Goal: Task Accomplishment & Management: Manage account settings

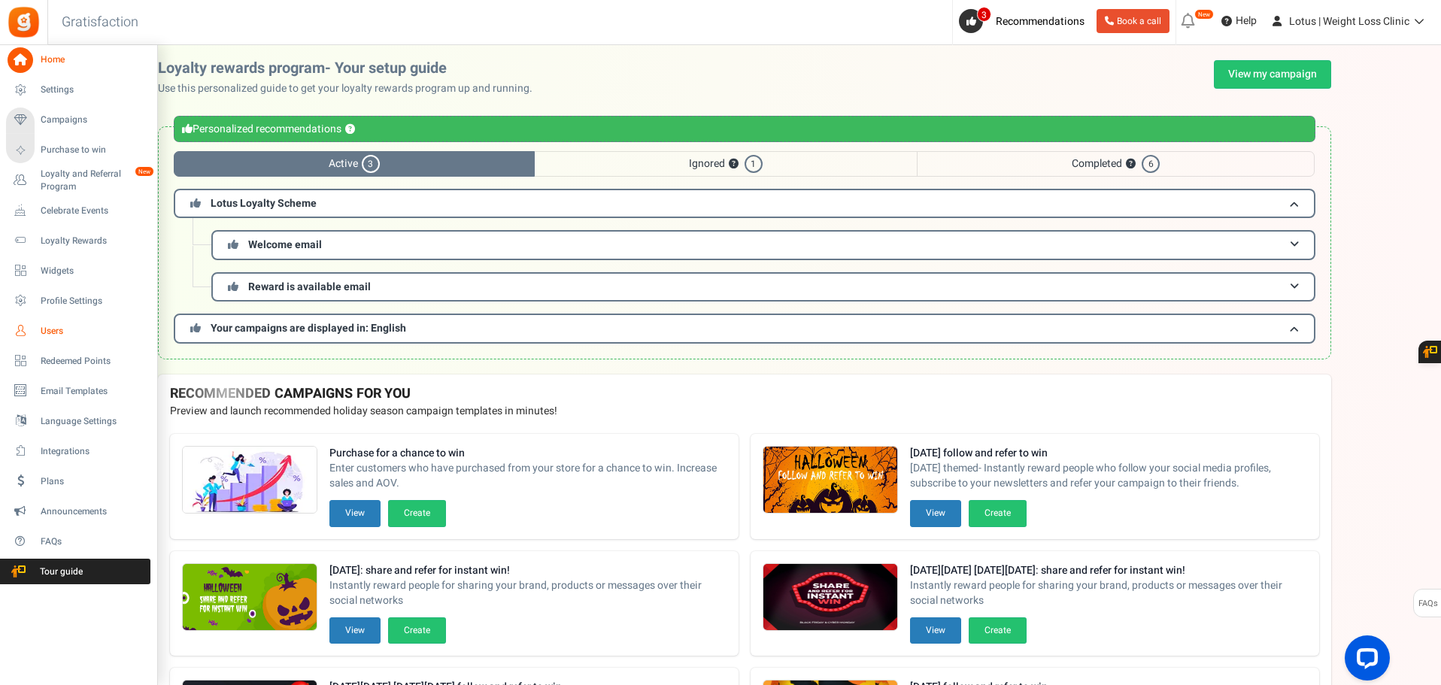
click at [59, 329] on span "Users" at bounding box center [93, 331] width 105 height 13
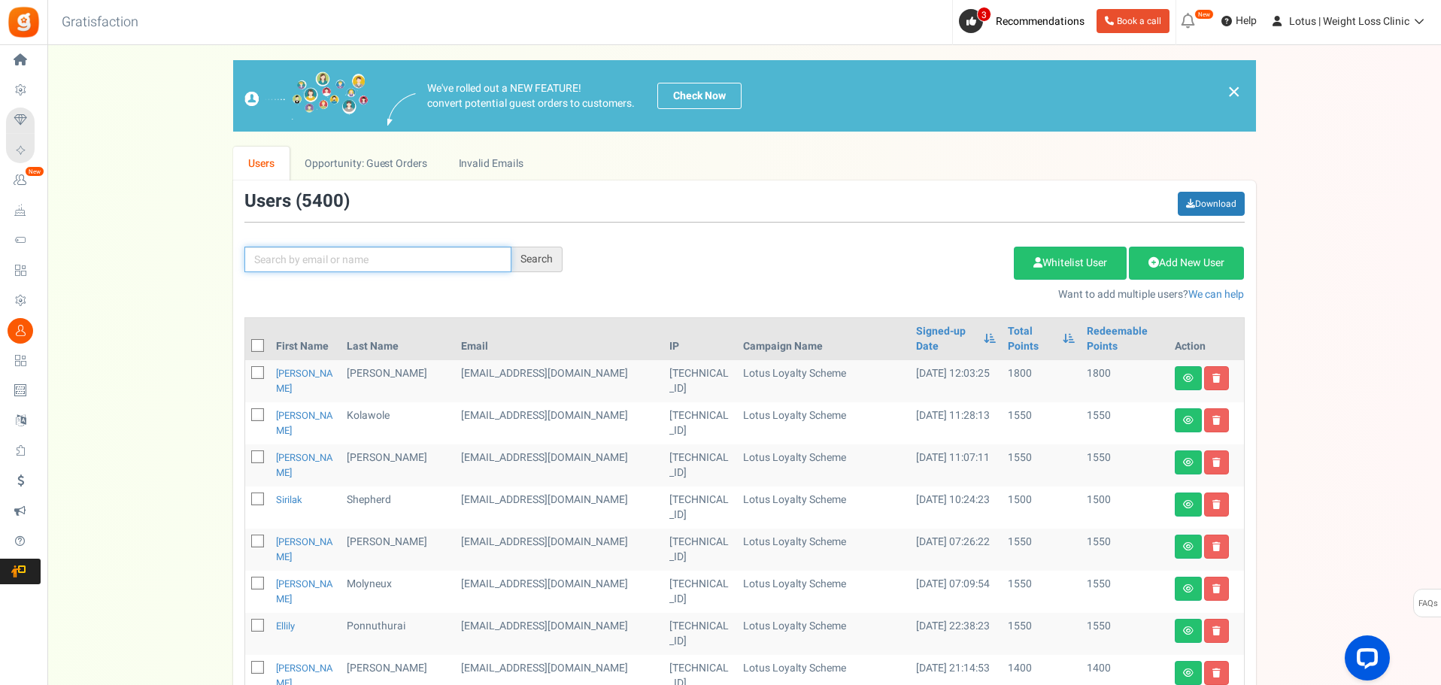
click at [326, 255] on input "text" at bounding box center [377, 260] width 267 height 26
type input "noha"
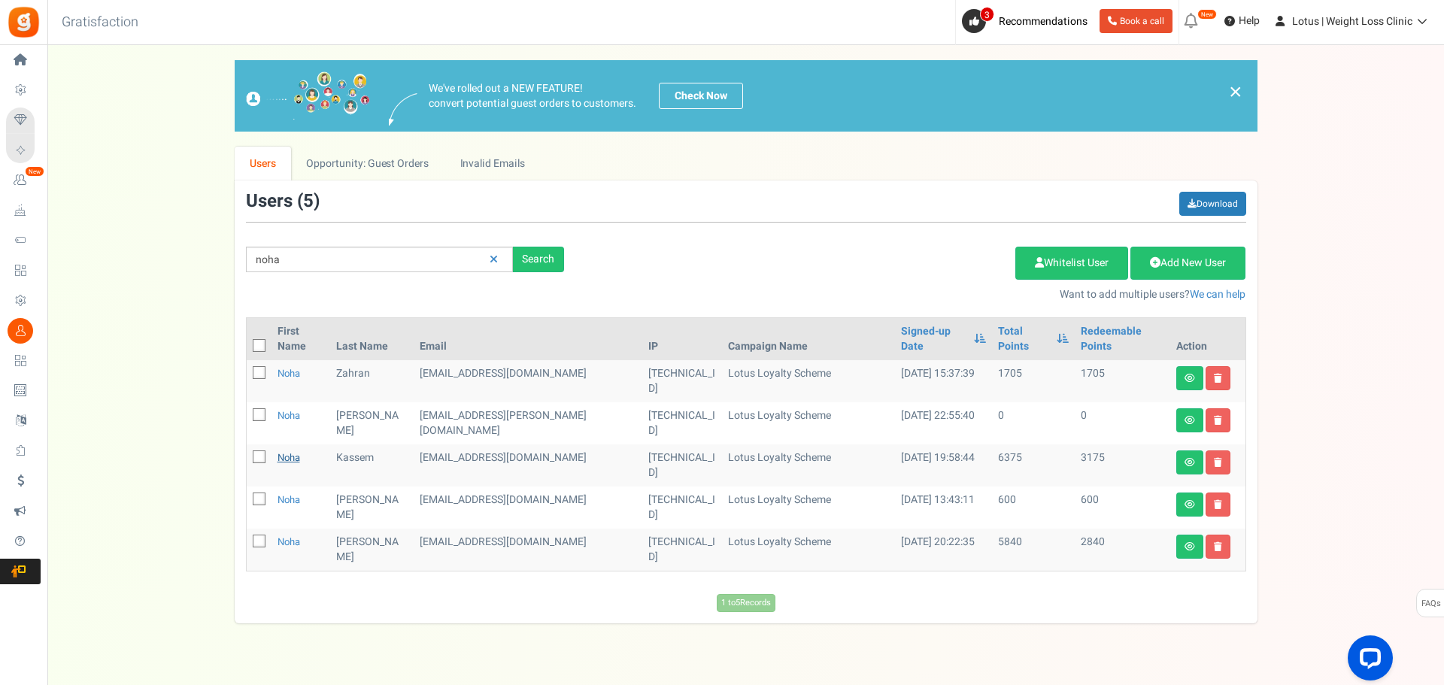
click at [294, 451] on link "Noha" at bounding box center [289, 458] width 23 height 14
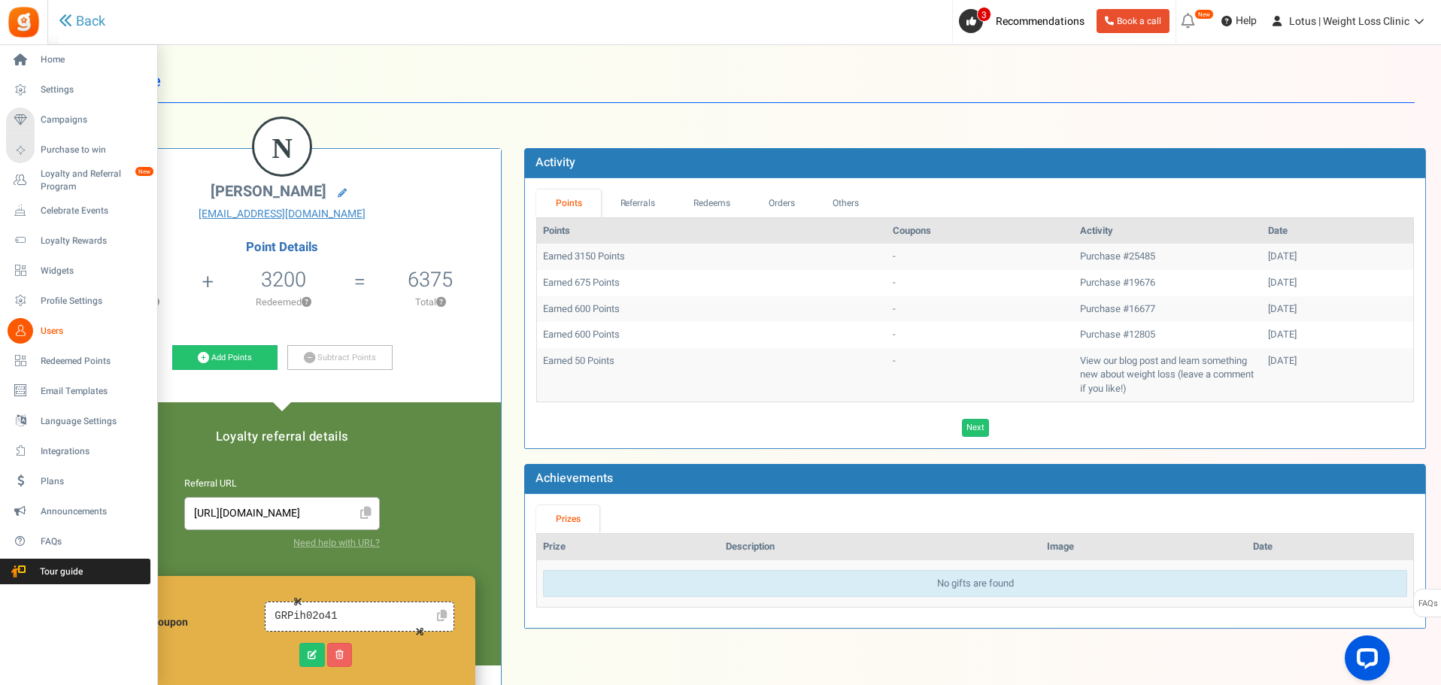
click at [46, 333] on span "Users" at bounding box center [93, 331] width 105 height 13
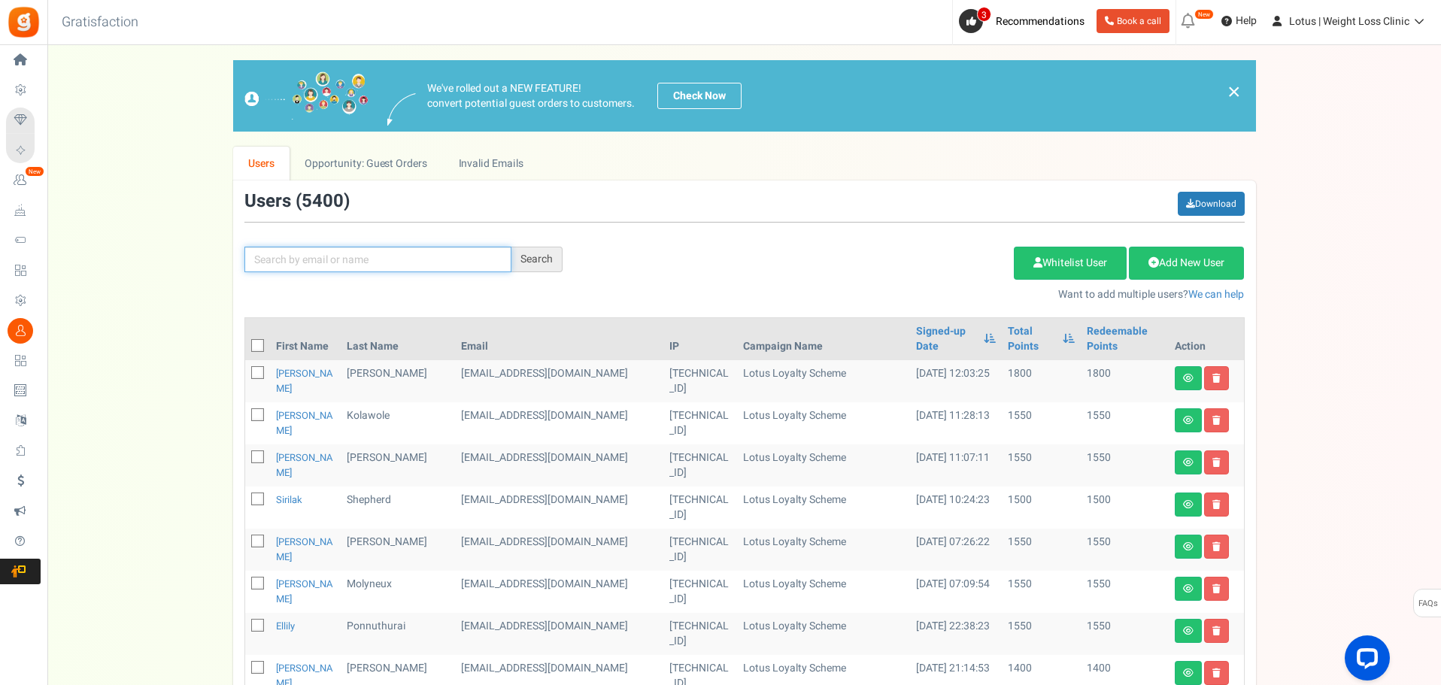
click at [302, 268] on input "text" at bounding box center [377, 260] width 267 height 26
type input "[PERSON_NAME]"
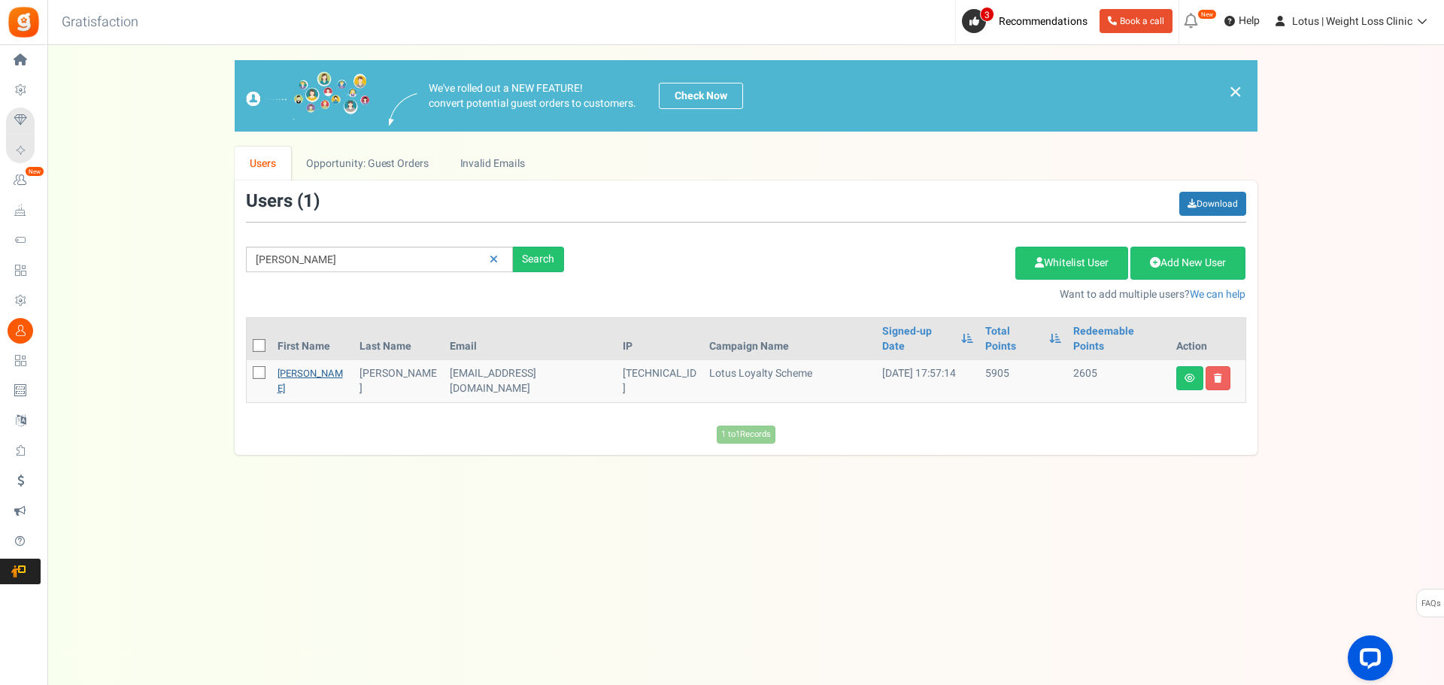
click at [305, 366] on link "[PERSON_NAME]" at bounding box center [310, 380] width 65 height 29
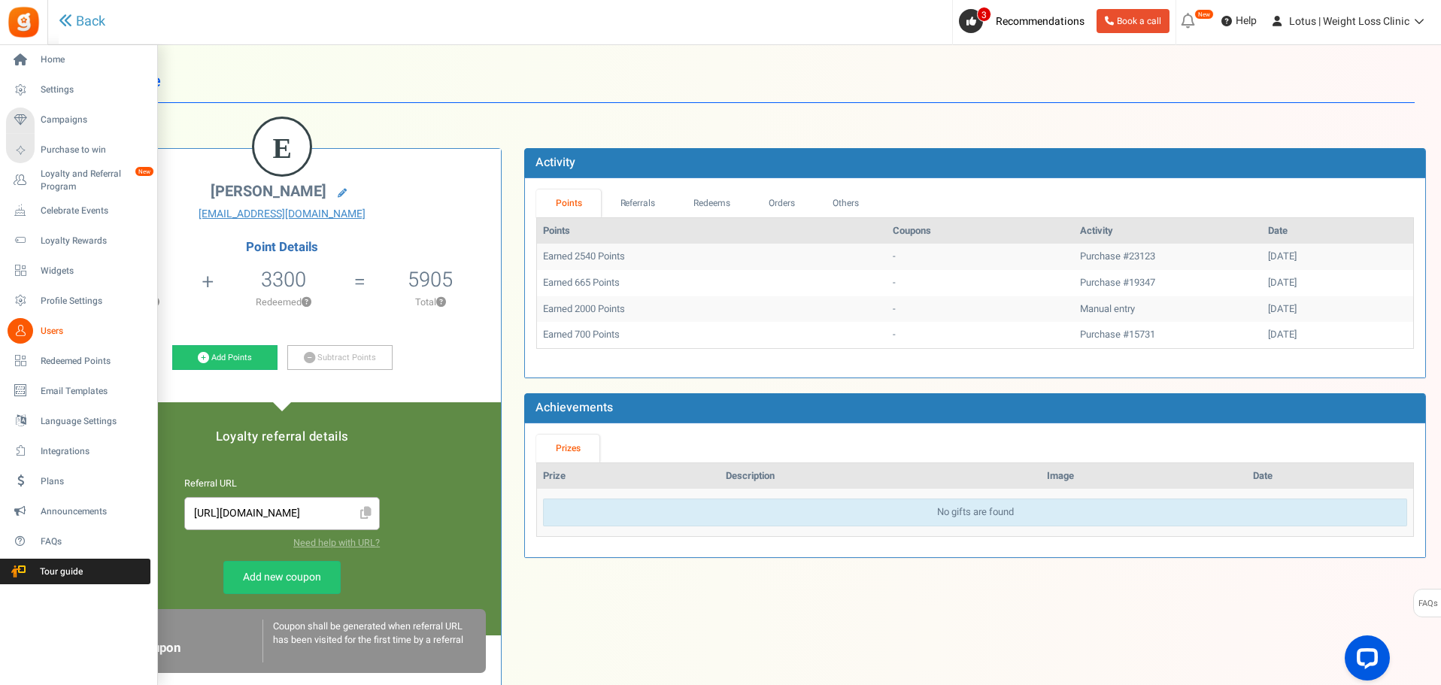
click at [60, 332] on span "Users" at bounding box center [93, 331] width 105 height 13
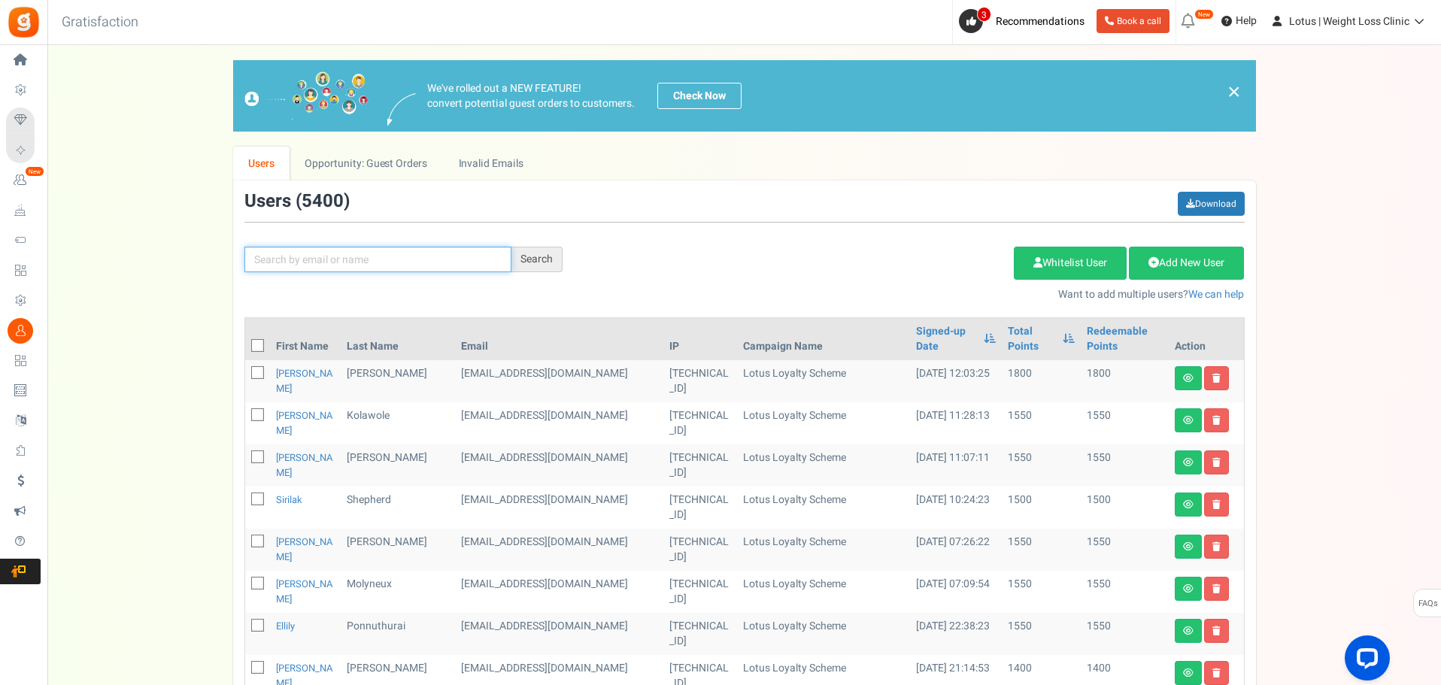
click at [304, 256] on input "text" at bounding box center [377, 260] width 267 height 26
type input "carless"
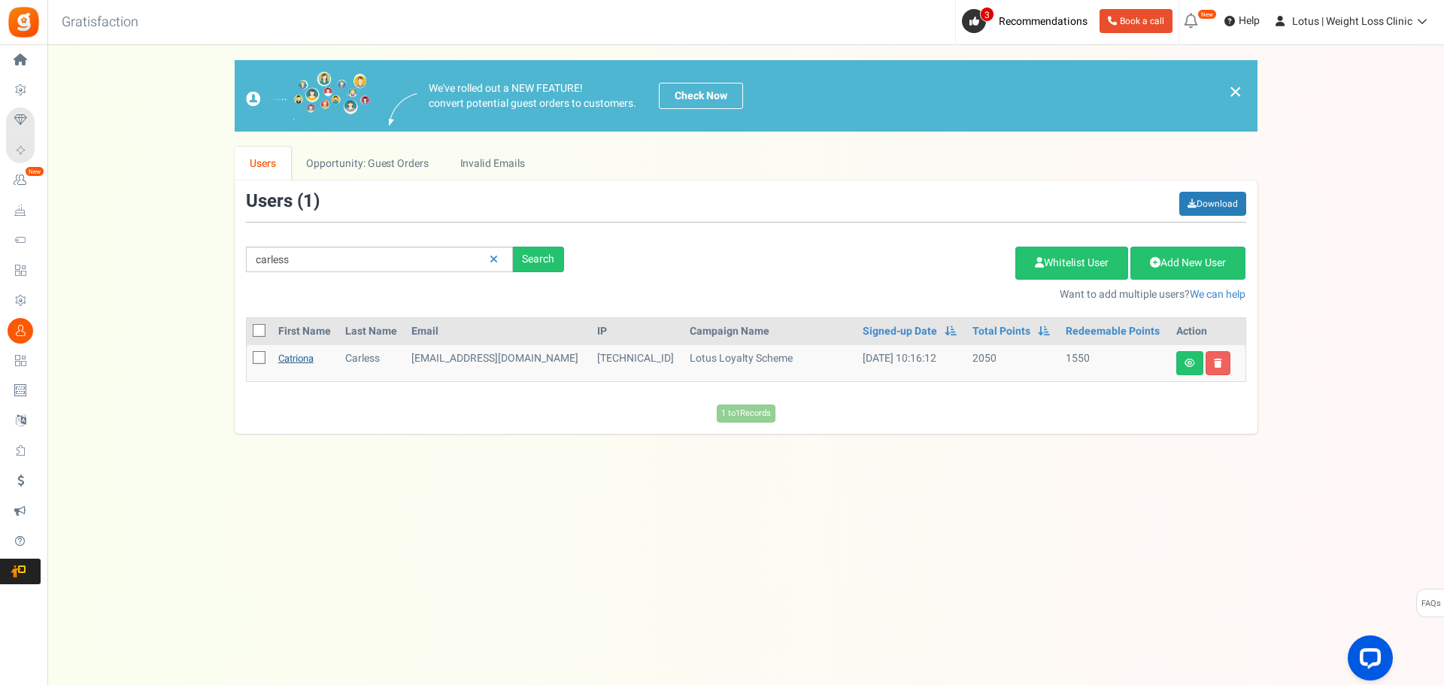
click at [287, 357] on link "Catriona" at bounding box center [295, 358] width 35 height 14
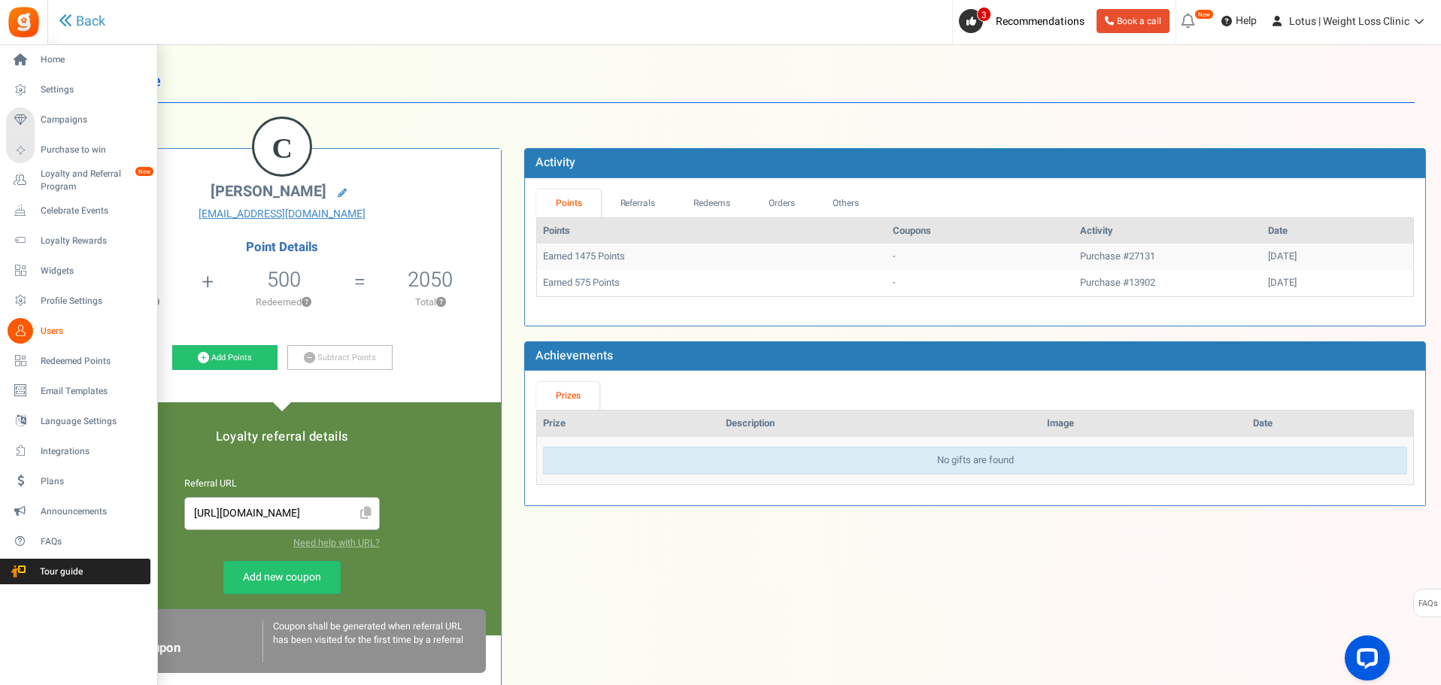
click at [53, 326] on span "Users" at bounding box center [93, 331] width 105 height 13
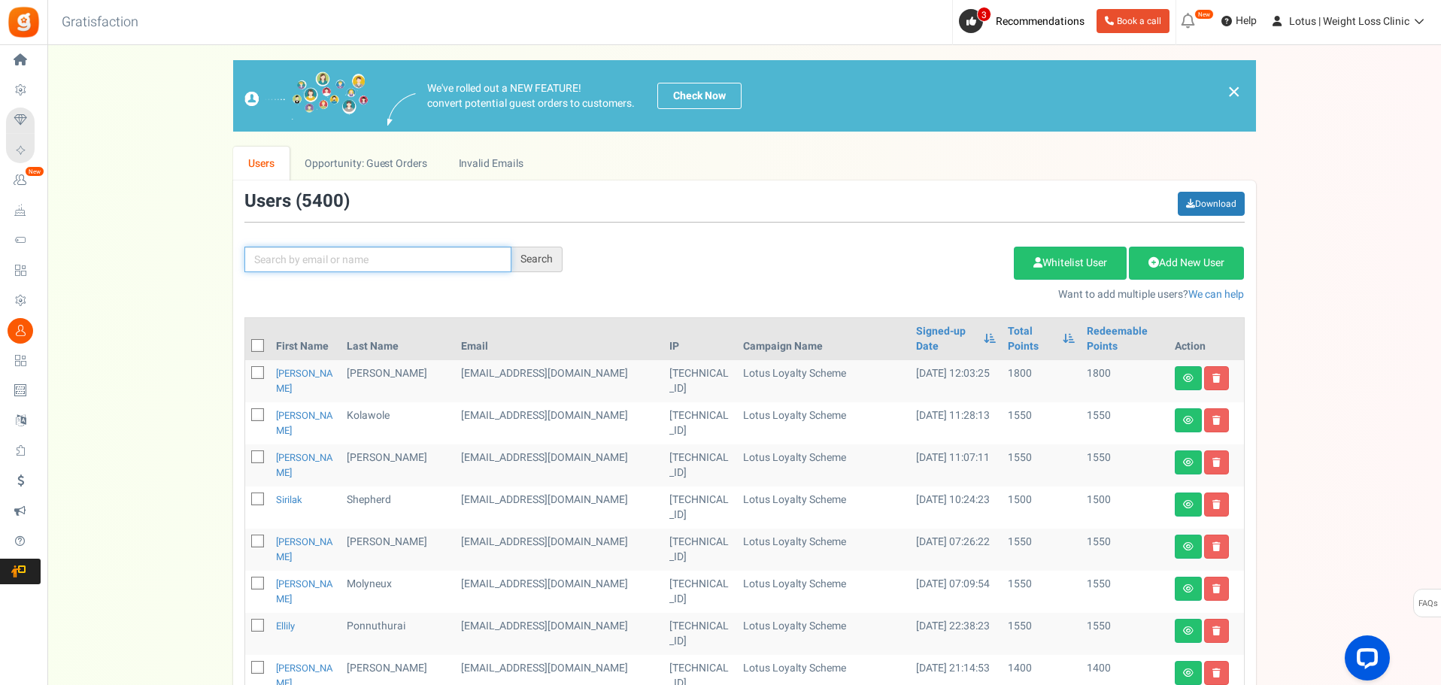
click at [301, 262] on input "text" at bounding box center [377, 260] width 267 height 26
type input "noha"
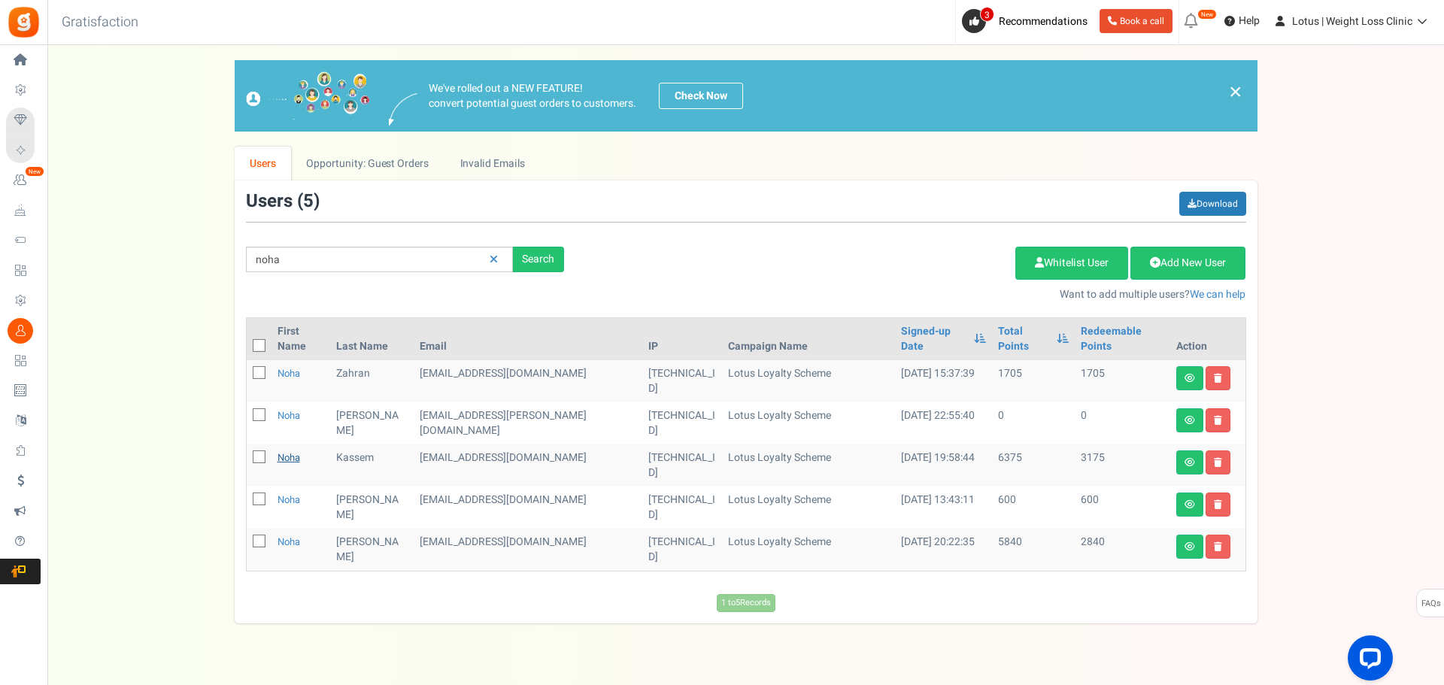
click at [291, 451] on link "Noha" at bounding box center [289, 458] width 23 height 14
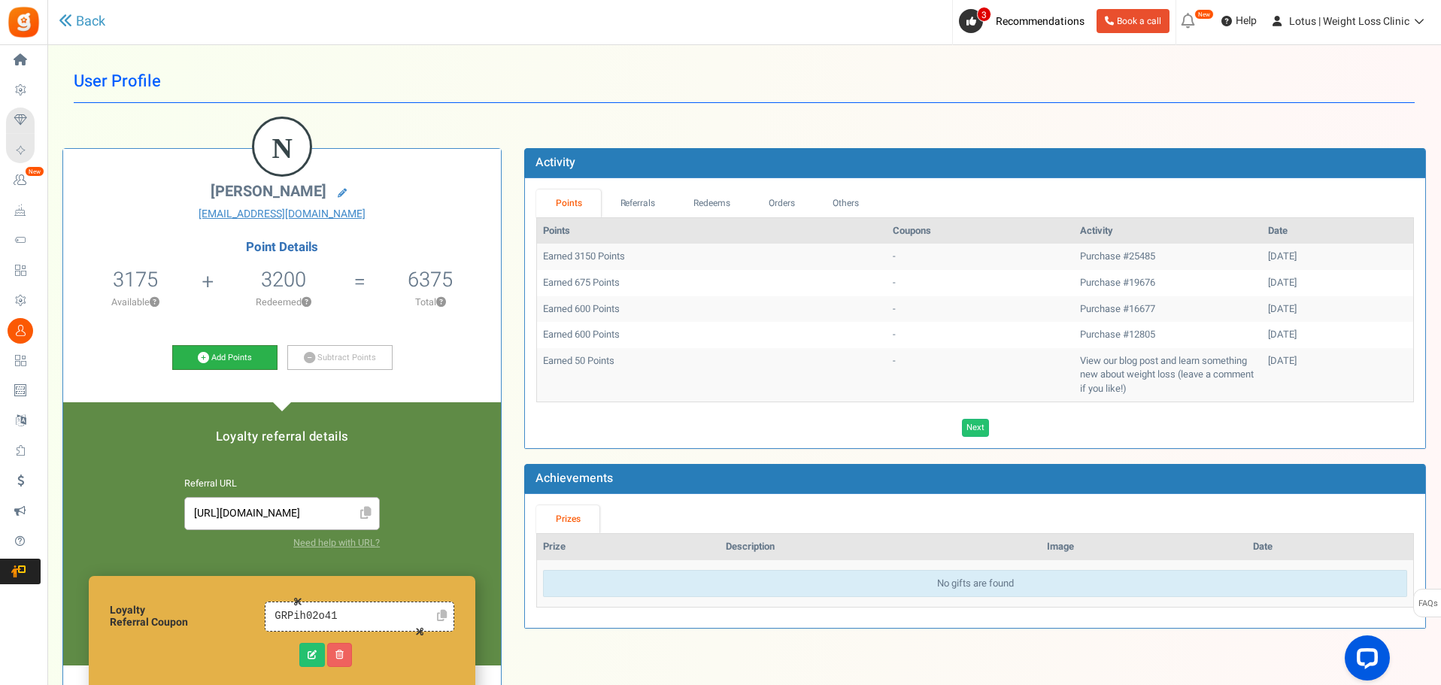
click at [238, 360] on link "Add Points" at bounding box center [224, 358] width 105 height 26
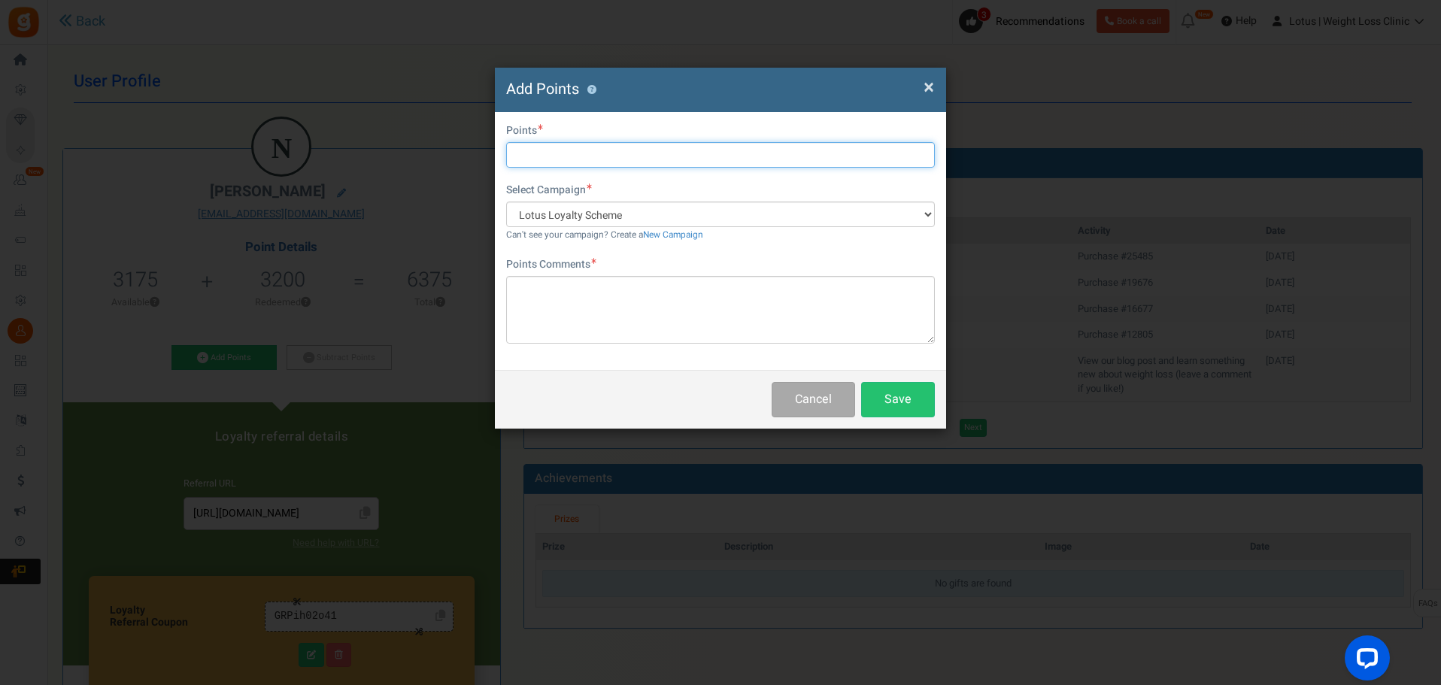
click at [540, 152] on input "text" at bounding box center [720, 155] width 429 height 26
type input "2000"
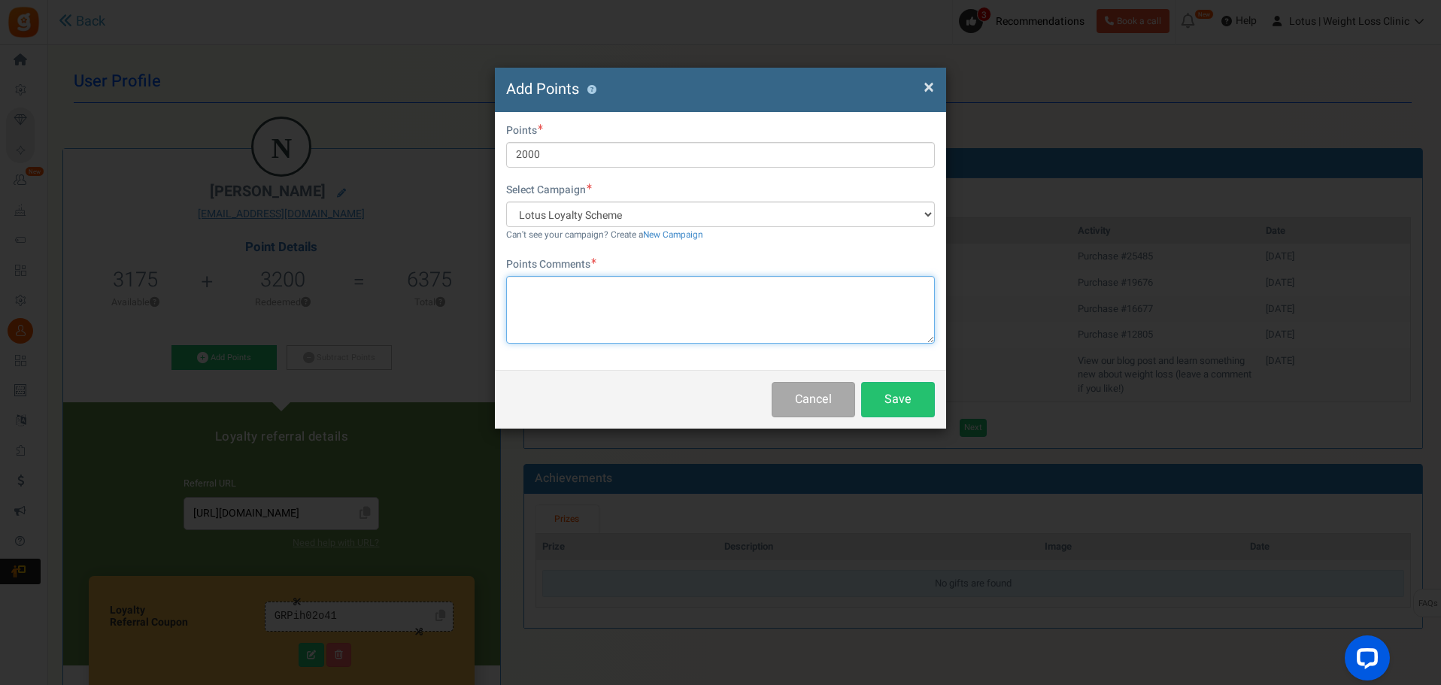
click at [559, 307] on textarea at bounding box center [720, 310] width 429 height 68
type textarea "GOGW"
click at [911, 405] on button "Save" at bounding box center [898, 399] width 74 height 35
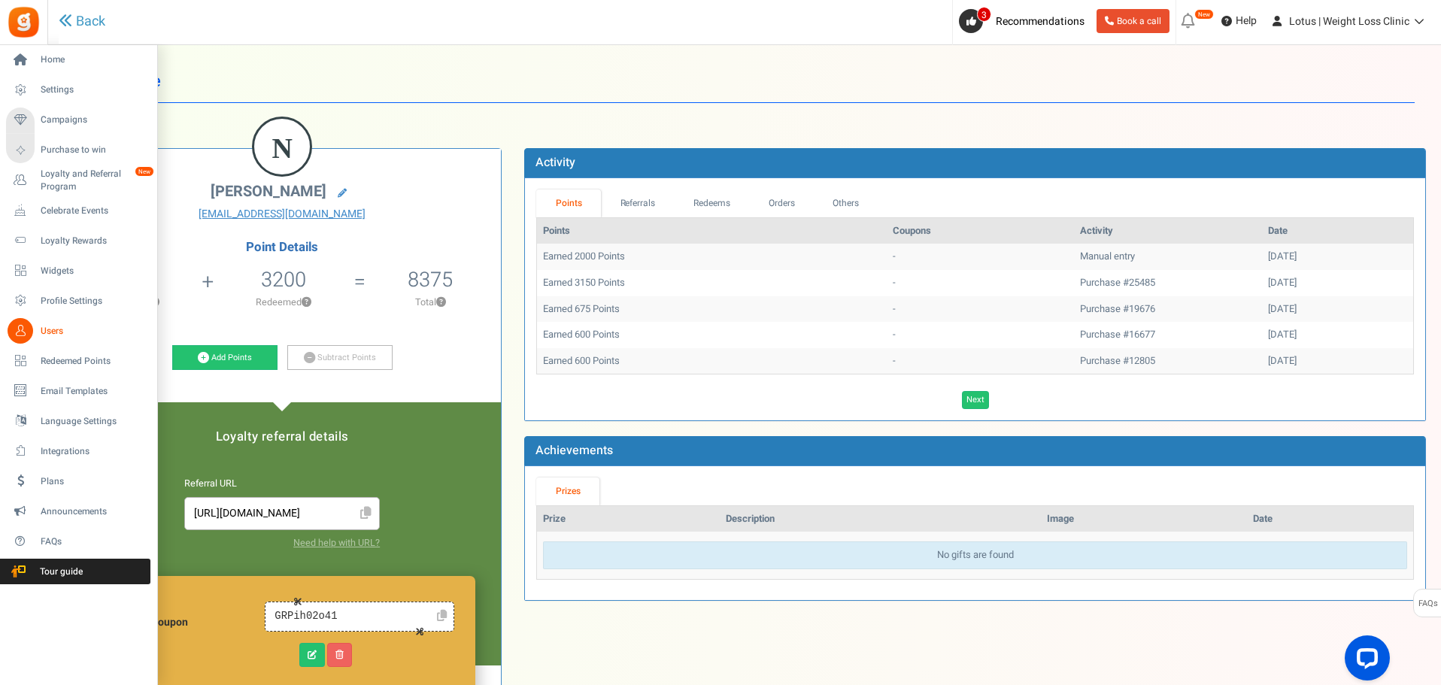
click at [59, 327] on span "Users" at bounding box center [93, 331] width 105 height 13
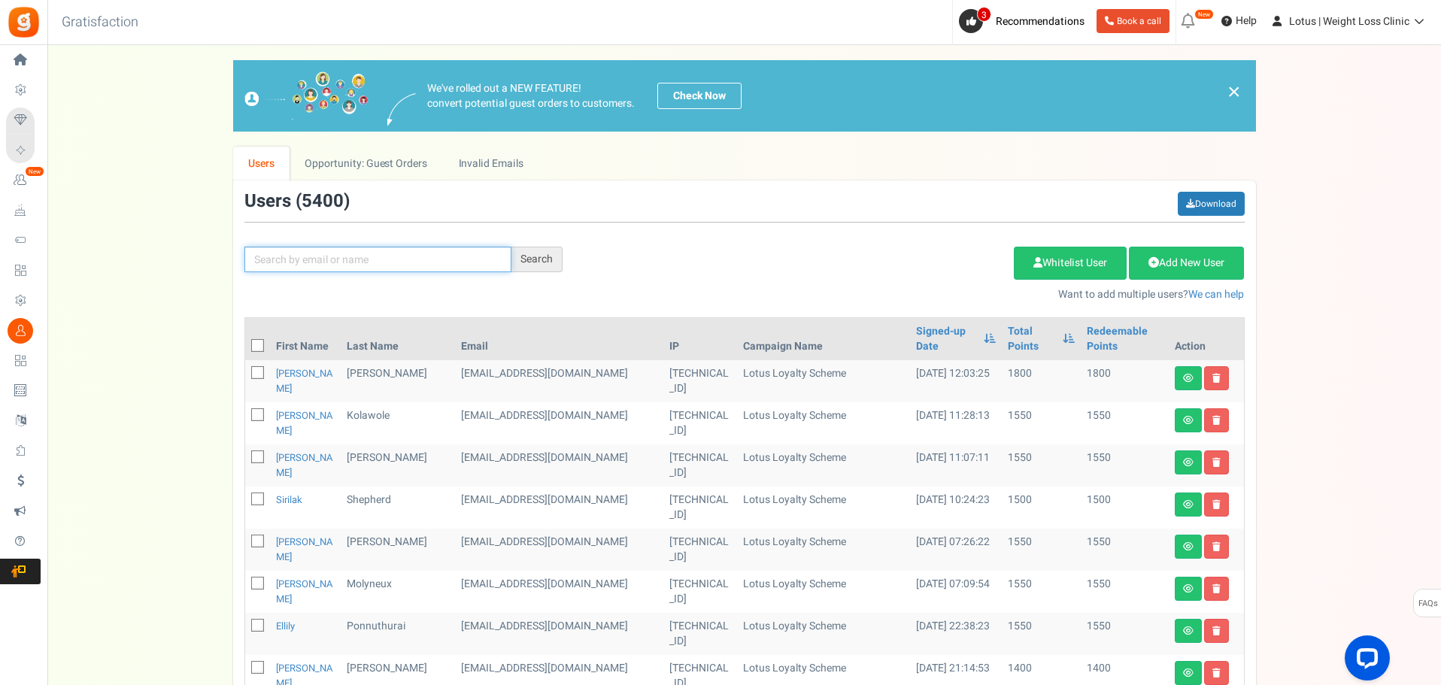
click at [299, 265] on input "text" at bounding box center [377, 260] width 267 height 26
type input "[PERSON_NAME]"
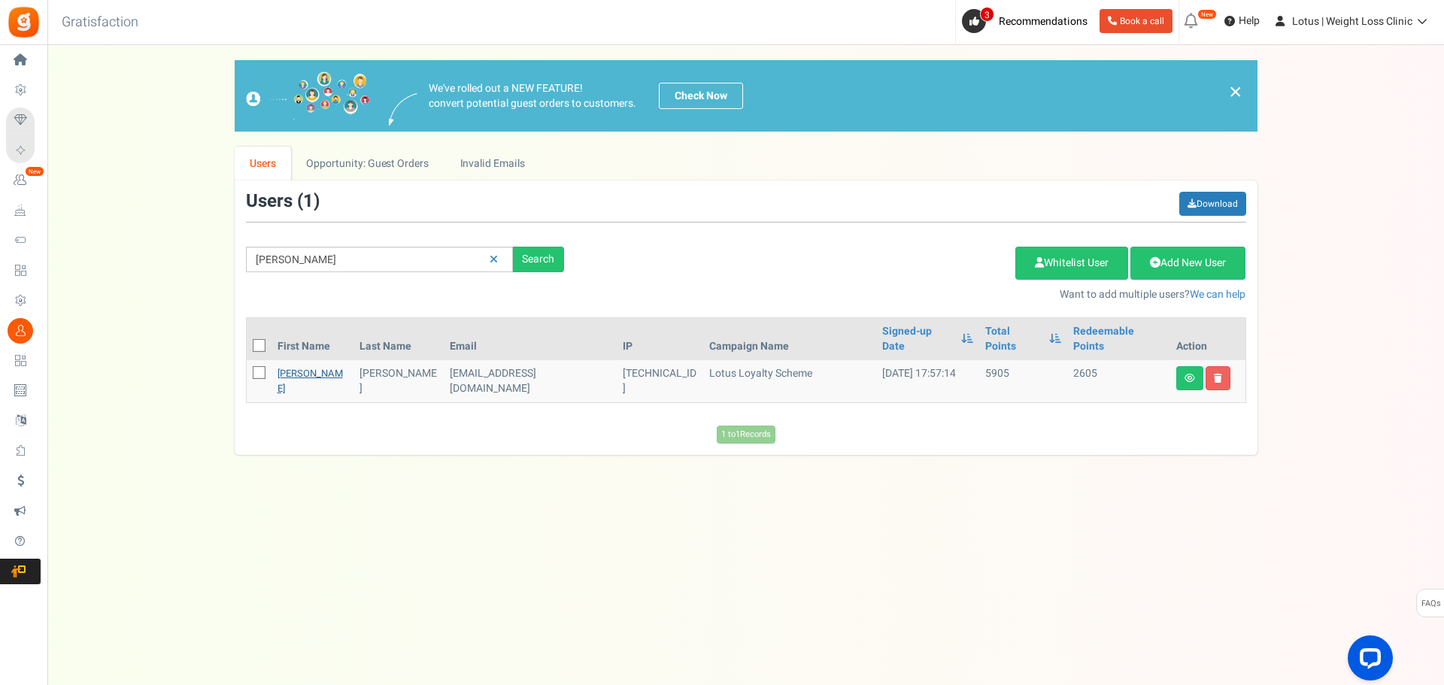
click at [302, 366] on link "[PERSON_NAME]" at bounding box center [310, 380] width 65 height 29
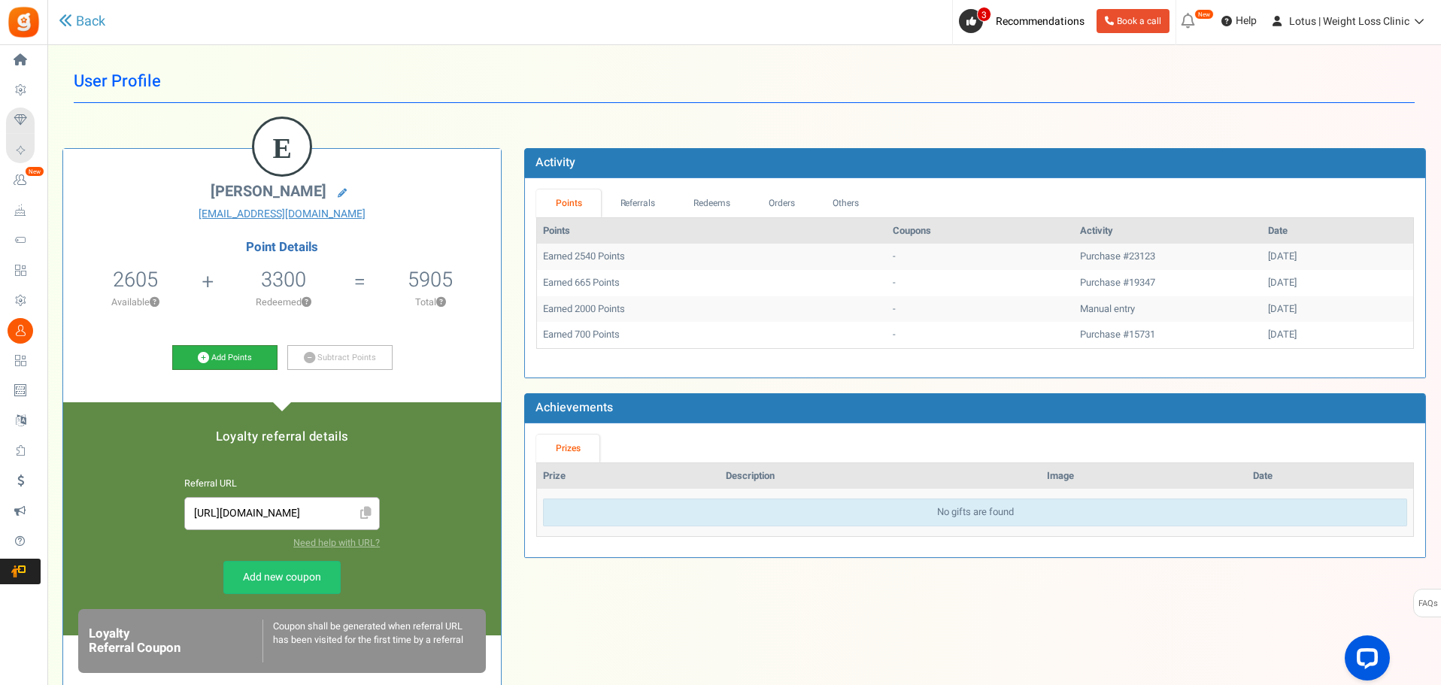
click at [221, 356] on link "Add Points" at bounding box center [224, 358] width 105 height 26
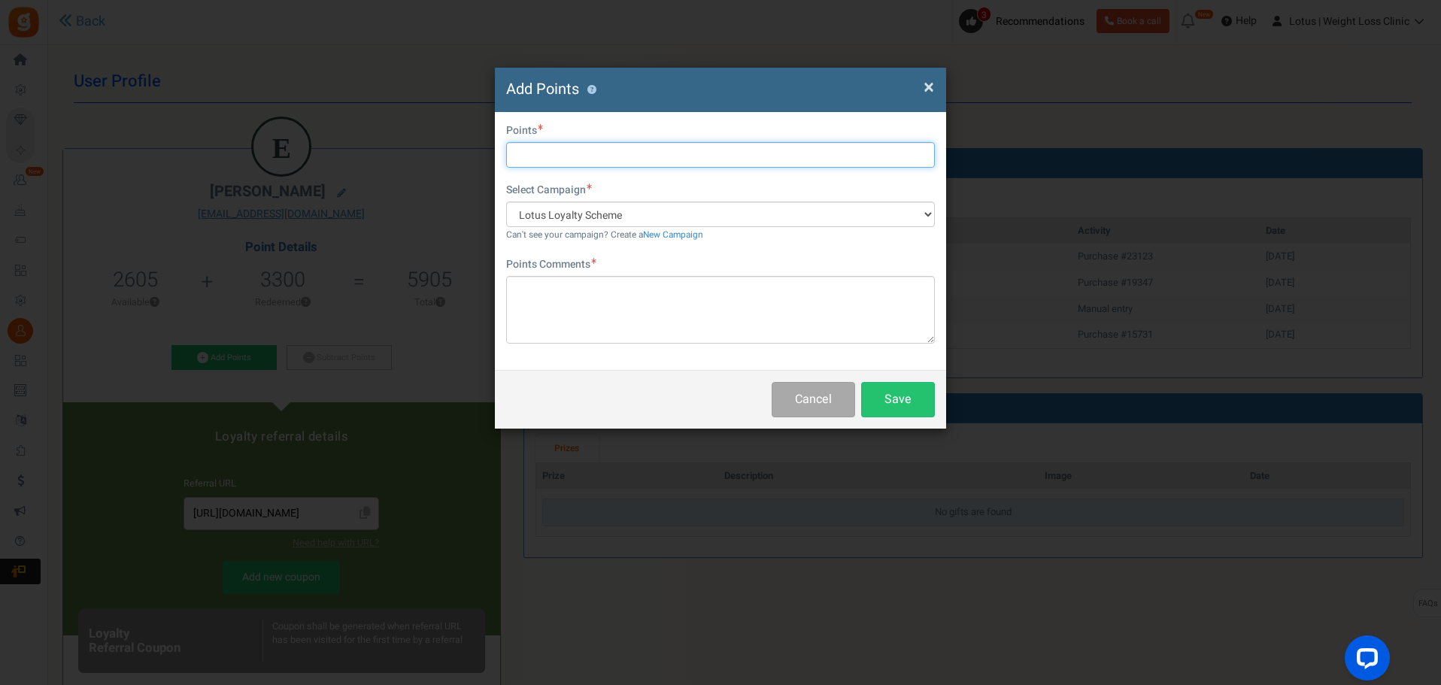
click at [548, 156] on input "text" at bounding box center [720, 155] width 429 height 26
type input "2000"
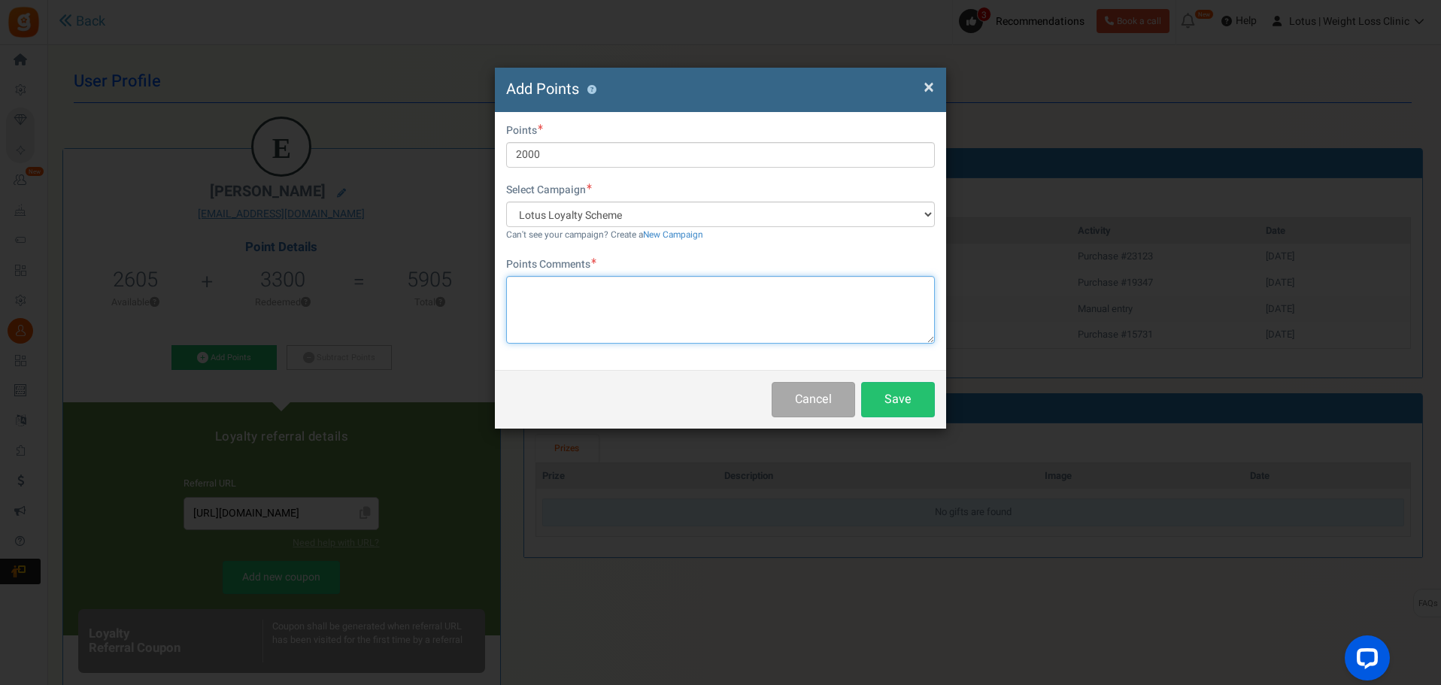
click at [582, 304] on textarea at bounding box center [720, 310] width 429 height 68
type textarea "GOGW"
click at [902, 395] on button "Save" at bounding box center [898, 399] width 74 height 35
